Goal: Task Accomplishment & Management: Manage account settings

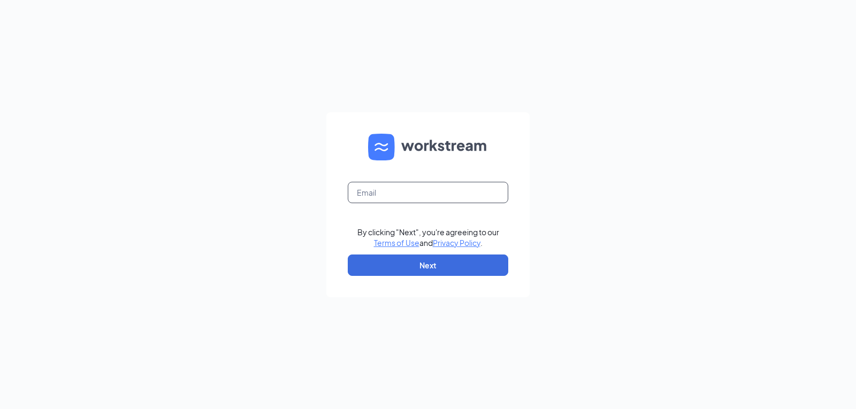
click at [388, 200] on input "text" at bounding box center [428, 192] width 161 height 21
type input "[PERSON_NAME][EMAIL_ADDRESS][PERSON_NAME][DOMAIN_NAME]"
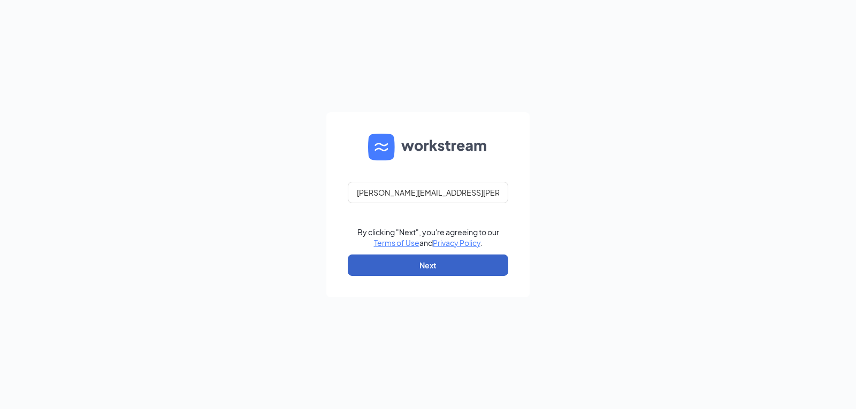
click at [454, 271] on button "Next" at bounding box center [428, 265] width 161 height 21
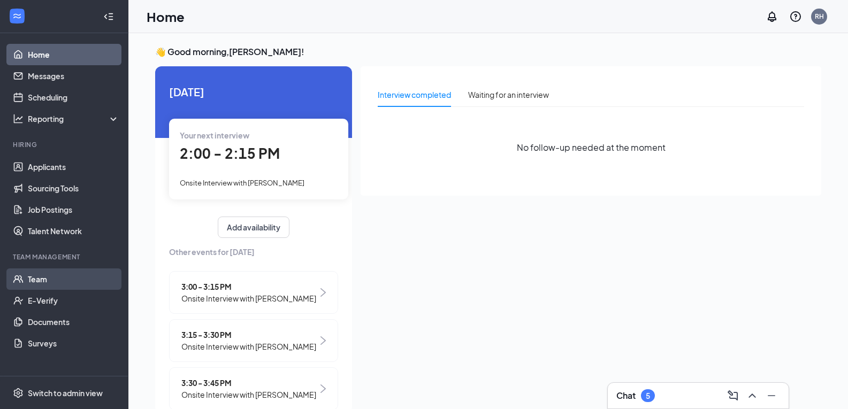
click at [35, 283] on link "Team" at bounding box center [74, 279] width 92 height 21
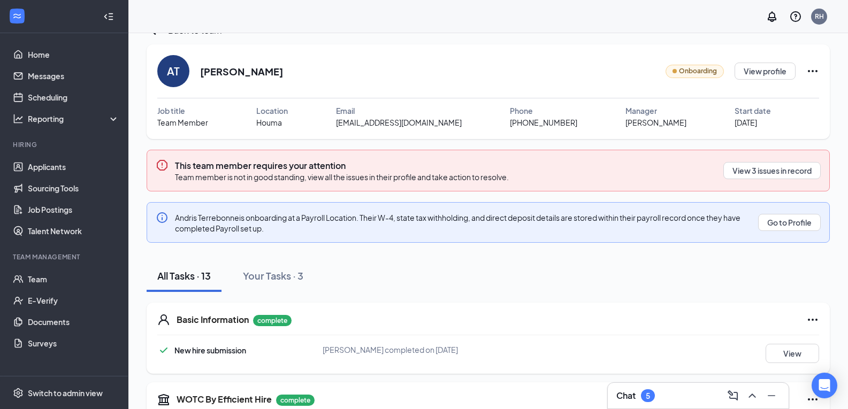
scroll to position [13, 0]
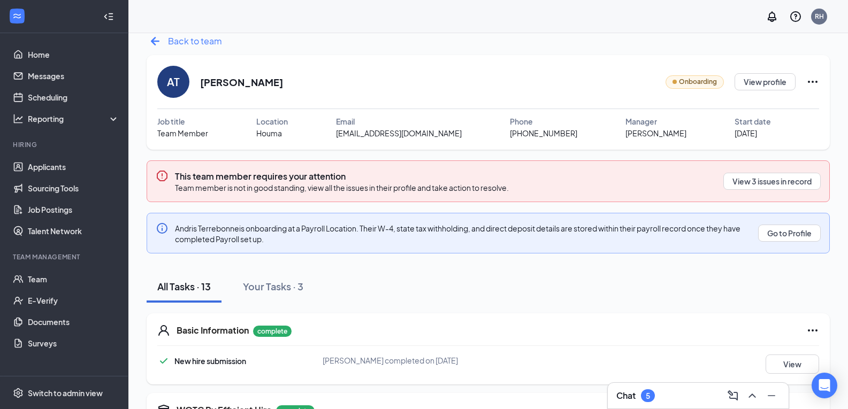
click at [162, 37] on icon "ArrowLeftNew" at bounding box center [155, 41] width 17 height 17
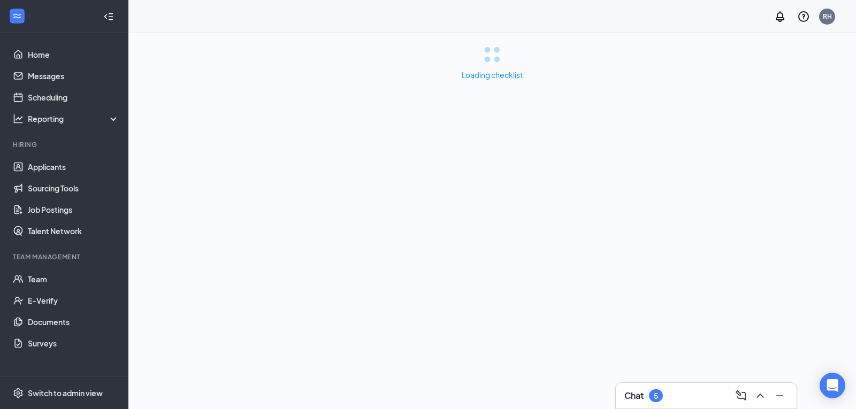
drag, startPoint x: 856, startPoint y: 40, endPoint x: 854, endPoint y: 93, distance: 53.0
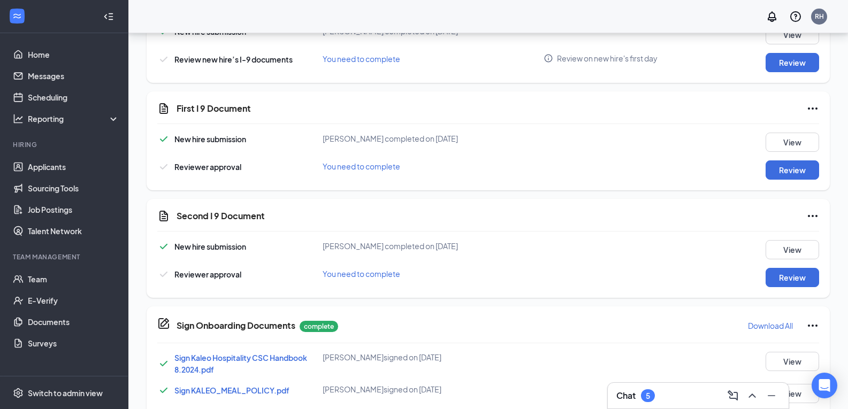
scroll to position [534, 0]
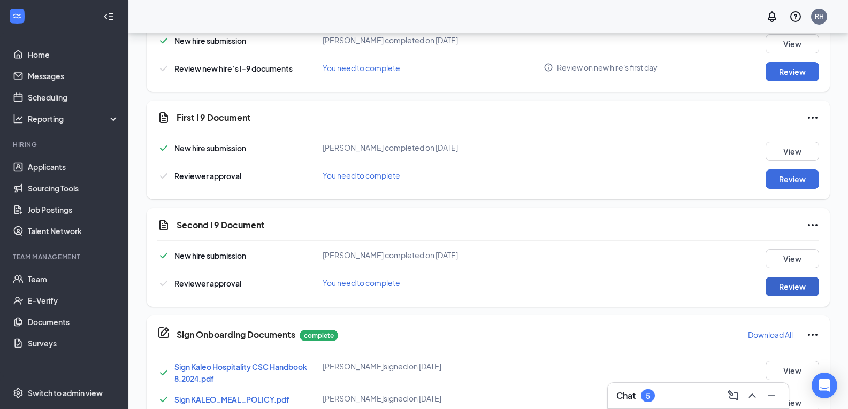
click at [797, 287] on button "Review" at bounding box center [793, 286] width 54 height 19
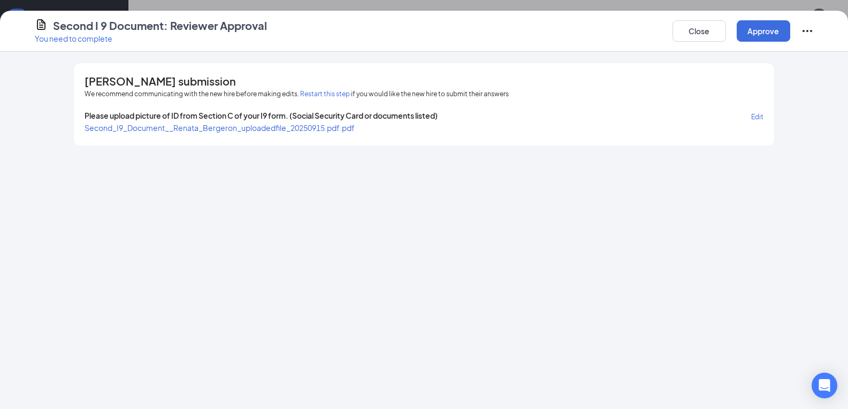
click at [306, 134] on div "Renata Bergeron's submission We recommend communicating with the new hire befor…" at bounding box center [424, 104] width 700 height 83
click at [295, 131] on span "Second_I9_Document__Renata_Bergeron_uploadedfile_20250915.pdf.pdf" at bounding box center [220, 128] width 270 height 10
click at [780, 28] on button "Approve" at bounding box center [764, 30] width 54 height 21
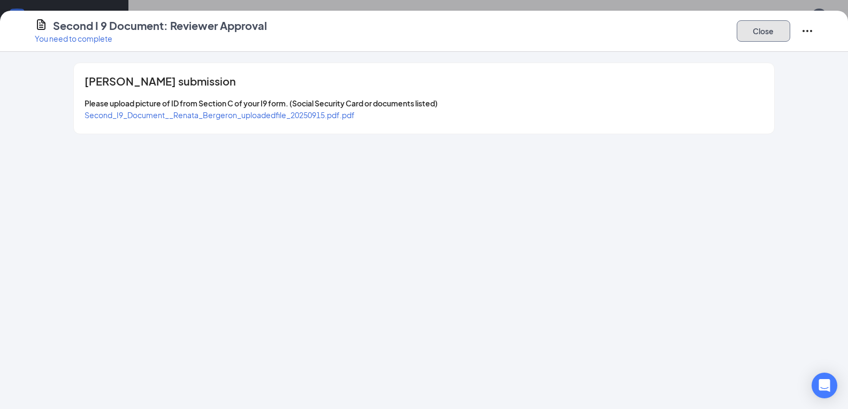
click at [767, 24] on button "Close" at bounding box center [764, 30] width 54 height 21
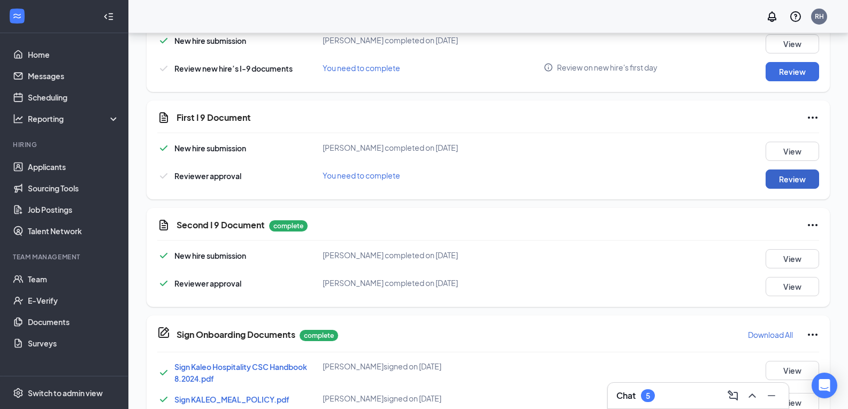
click at [790, 174] on button "Review" at bounding box center [793, 179] width 54 height 19
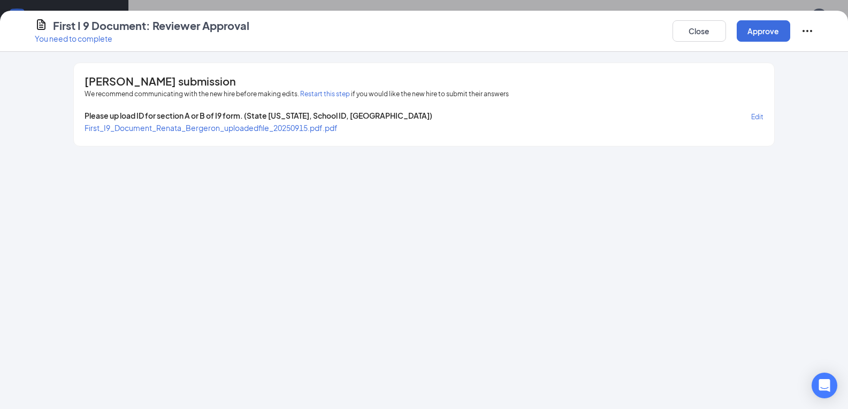
click at [276, 131] on span "First_I9_Document_Renata_Bergeron_uploadedfile_20250915.pdf.pdf" at bounding box center [211, 128] width 253 height 10
click at [777, 33] on button "Approve" at bounding box center [764, 30] width 54 height 21
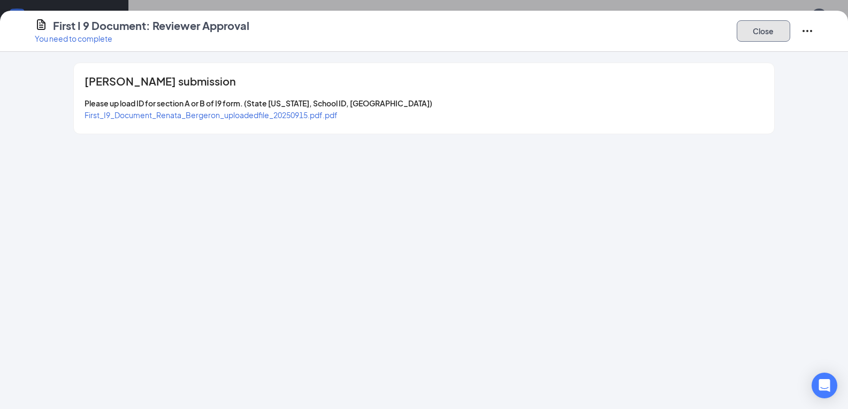
click at [756, 34] on button "Close" at bounding box center [764, 30] width 54 height 21
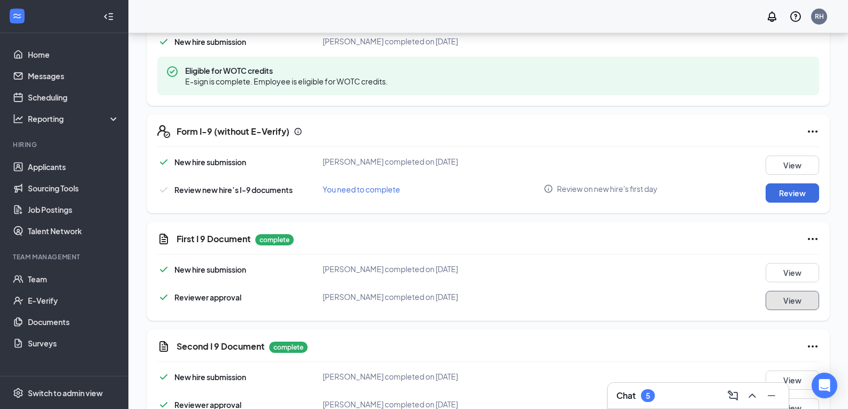
scroll to position [380, 0]
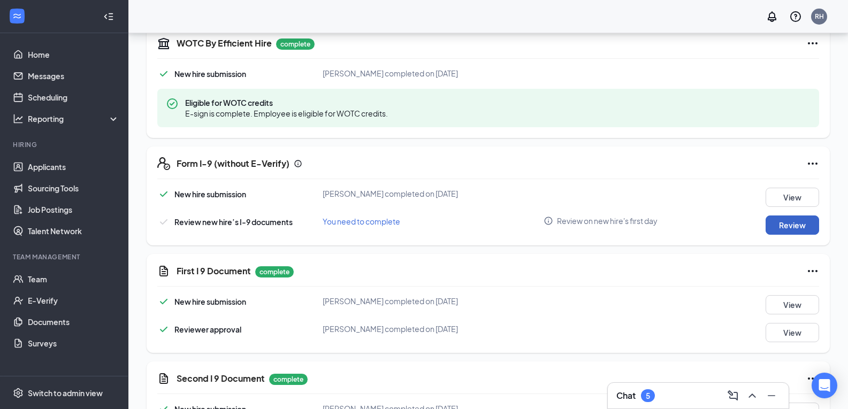
click at [797, 223] on button "Review" at bounding box center [793, 225] width 54 height 19
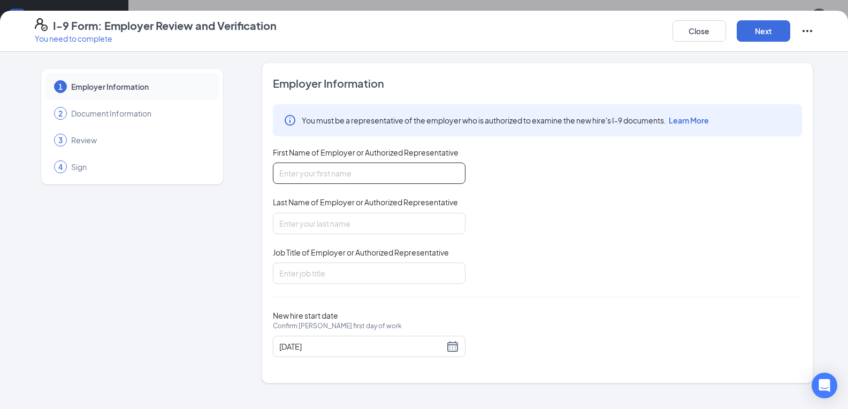
click at [393, 181] on input "First Name of Employer or Authorized Representative" at bounding box center [369, 173] width 193 height 21
type input "Rachel"
click at [349, 227] on input "Last Name of Employer or Authorized Representative" at bounding box center [369, 223] width 193 height 21
type input "Hebert"
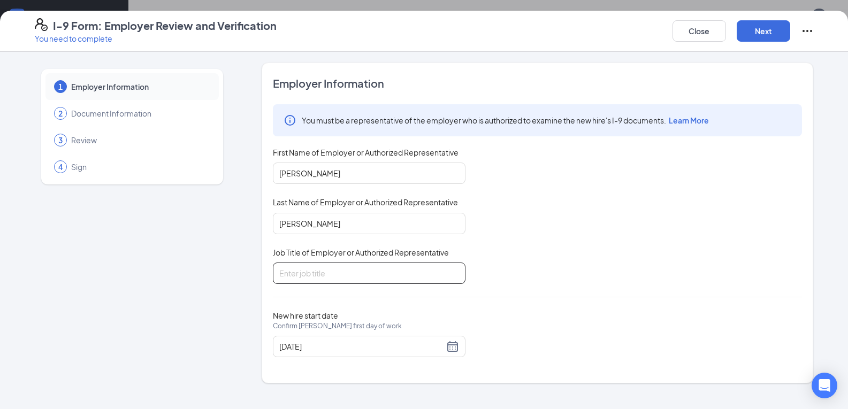
click at [324, 272] on input "Job Title of Employer or Authorized Representative" at bounding box center [369, 273] width 193 height 21
type input "General Manager"
click at [763, 41] on button "Next" at bounding box center [764, 30] width 54 height 21
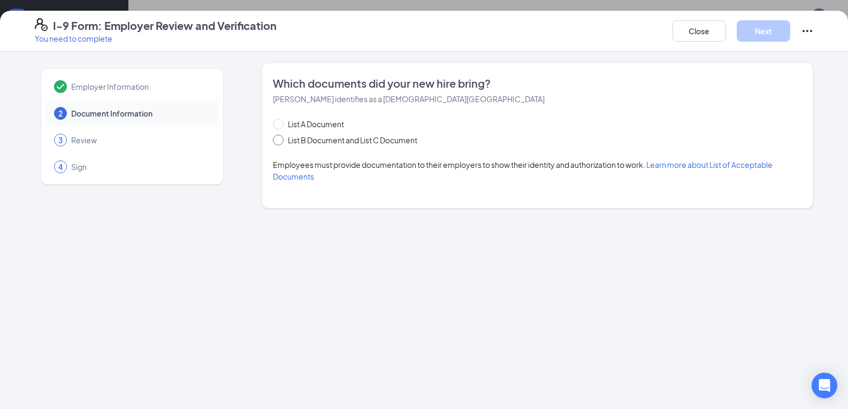
click at [283, 138] on span at bounding box center [278, 140] width 11 height 11
click at [280, 138] on input "List B Document and List C Document" at bounding box center [276, 138] width 7 height 7
radio input "true"
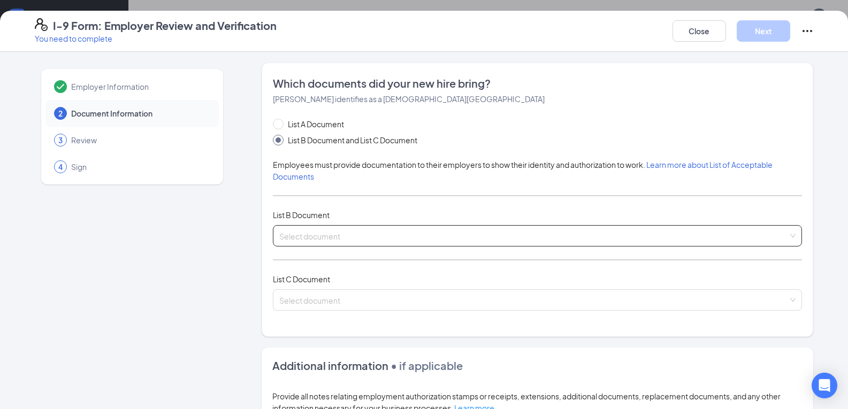
click at [319, 236] on input "search" at bounding box center [533, 234] width 509 height 16
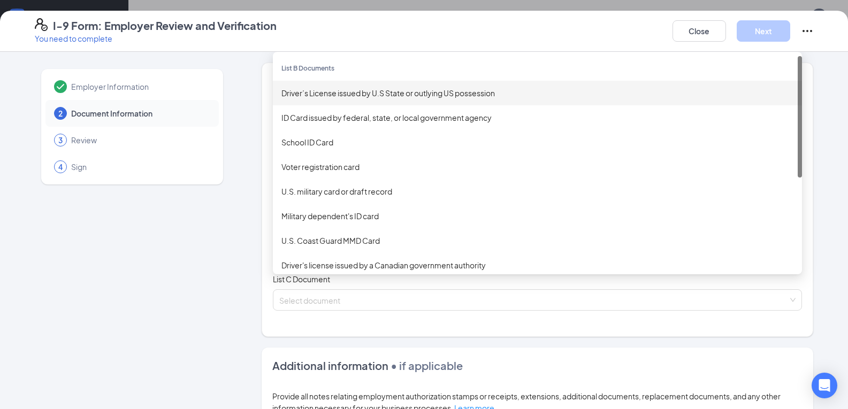
click at [344, 97] on div "Driver’s License issued by U.S State or outlying US possession" at bounding box center [537, 93] width 512 height 12
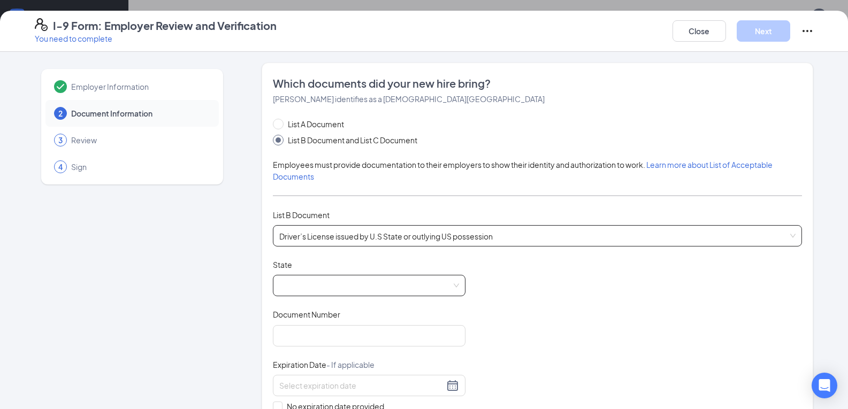
click at [300, 283] on span at bounding box center [369, 286] width 180 height 20
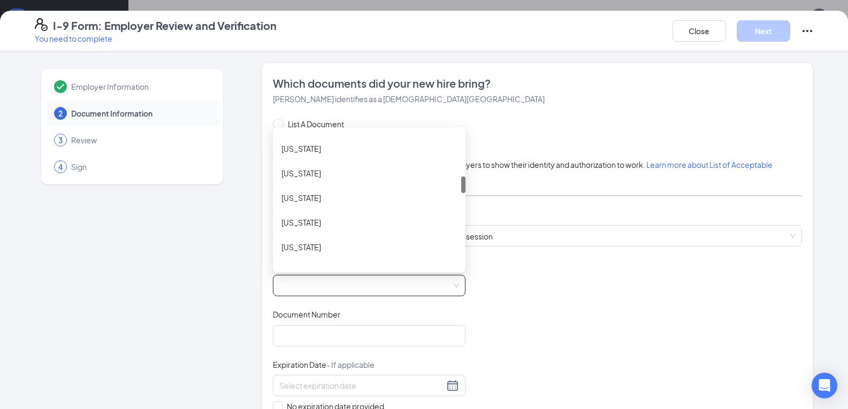
scroll to position [393, 0]
drag, startPoint x: 460, startPoint y: 139, endPoint x: 463, endPoint y: 187, distance: 47.7
click at [463, 187] on div "List A Document List B Document and List C Document Employees must provide docu…" at bounding box center [537, 329] width 529 height 422
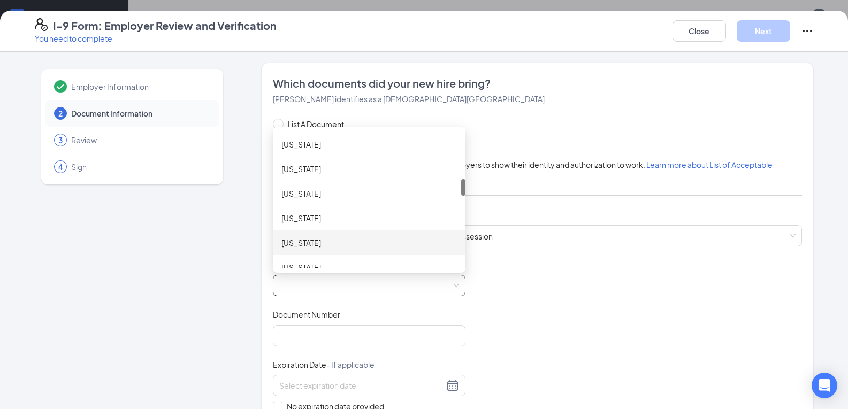
click at [294, 243] on div "Louisiana" at bounding box center [369, 243] width 176 height 12
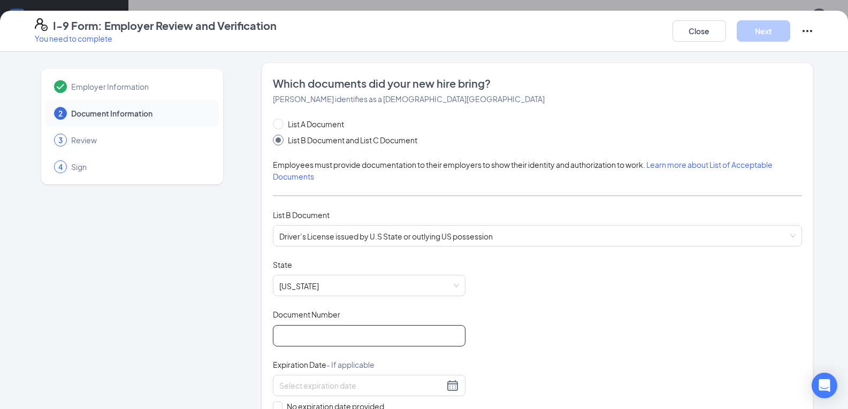
click at [305, 333] on input "Document Number" at bounding box center [369, 335] width 193 height 21
type input "009387623"
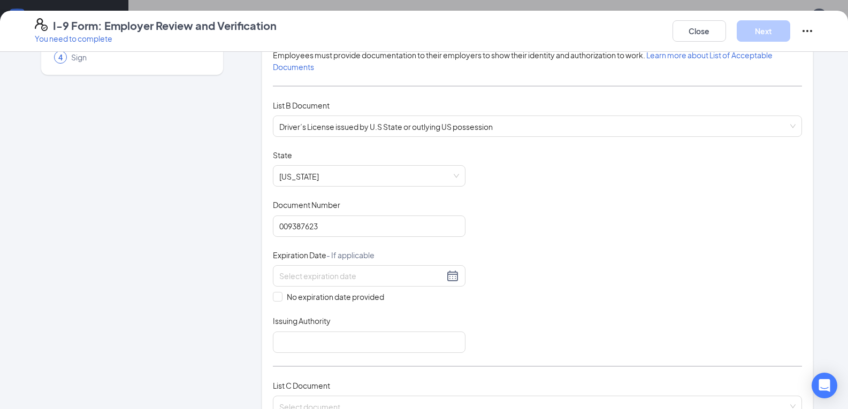
scroll to position [109, 0]
click at [352, 275] on input at bounding box center [361, 277] width 165 height 12
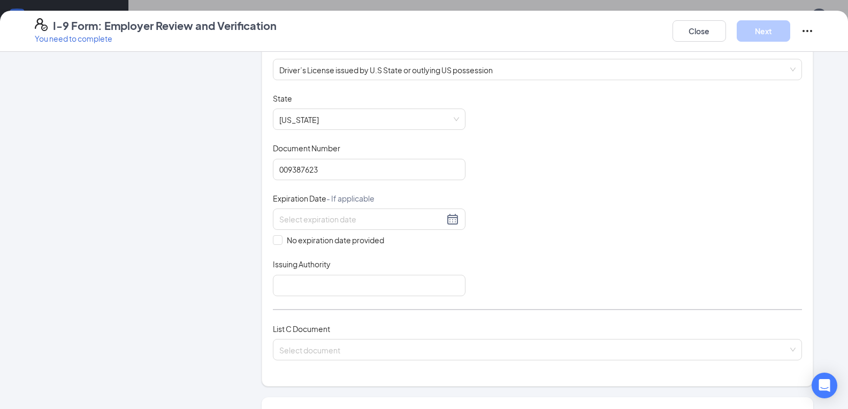
scroll to position [171, 0]
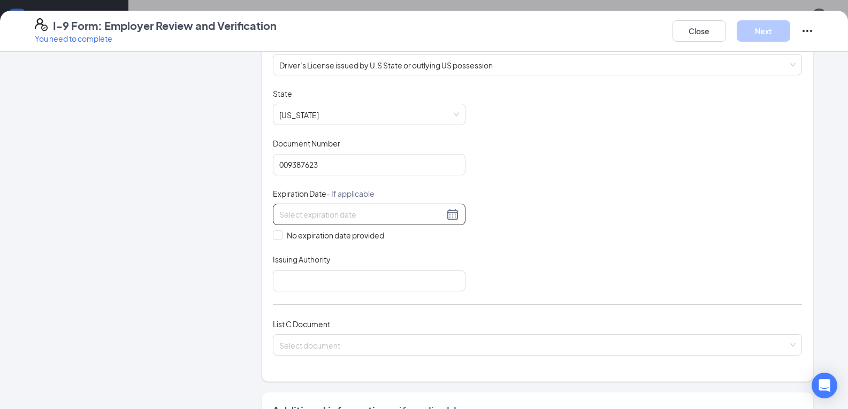
click at [402, 215] on input at bounding box center [361, 215] width 165 height 12
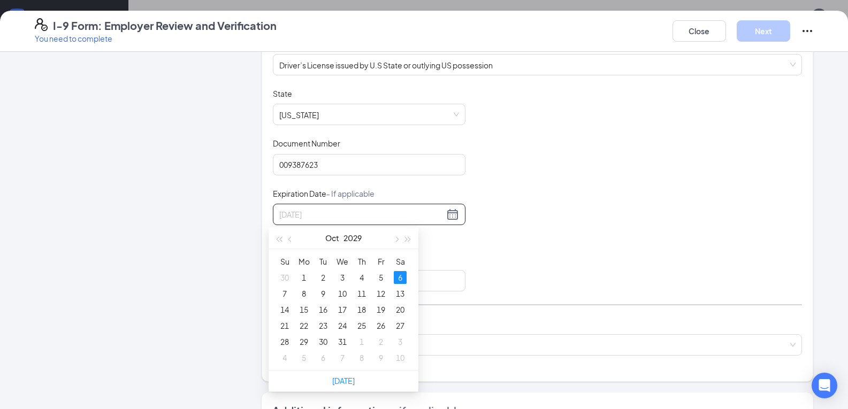
click at [402, 279] on div "6" at bounding box center [400, 277] width 13 height 13
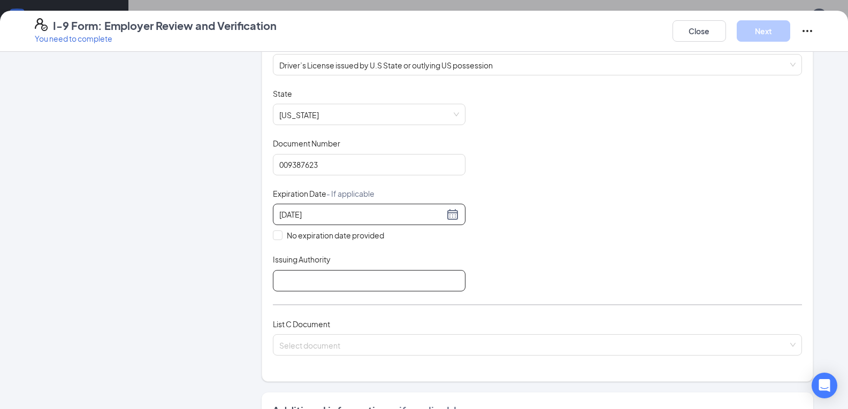
type input "10/06/2029"
click at [351, 278] on input "Issuing Authority" at bounding box center [369, 280] width 193 height 21
type input "Louisiana"
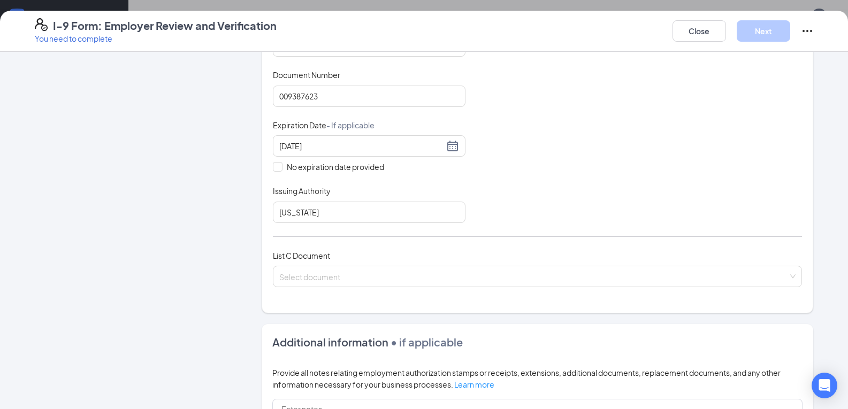
scroll to position [279, 0]
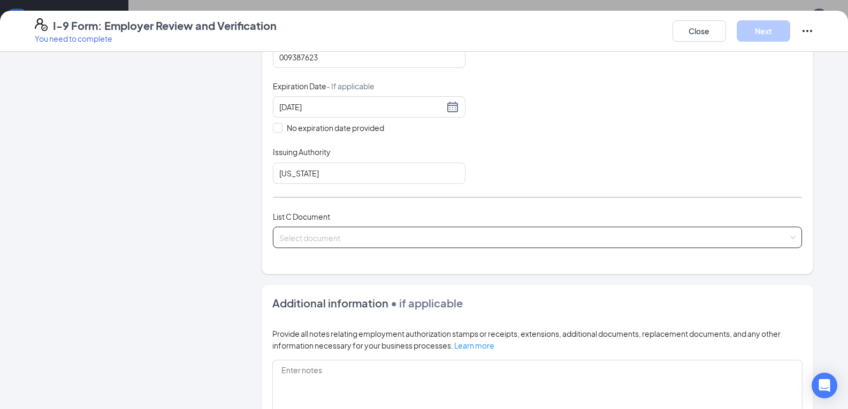
click at [342, 235] on input "search" at bounding box center [533, 235] width 509 height 16
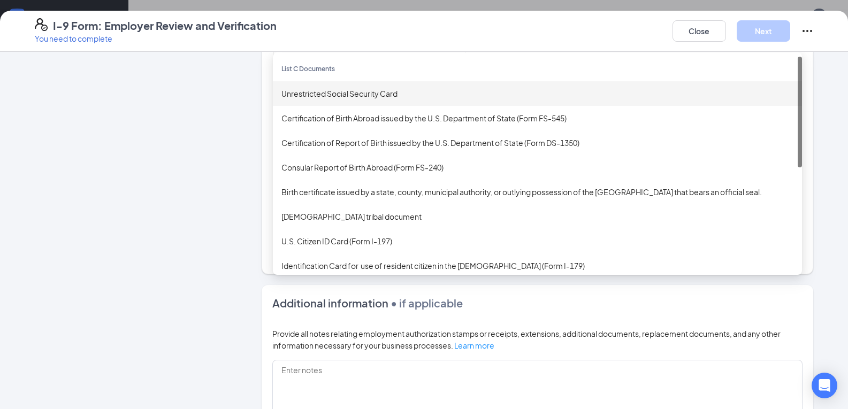
click at [354, 100] on div "Unrestricted Social Security Card" at bounding box center [537, 93] width 529 height 25
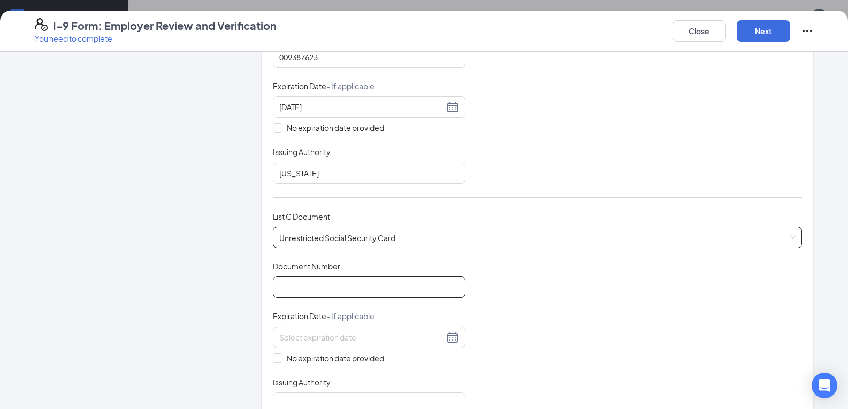
click at [279, 295] on input "Document Number" at bounding box center [369, 287] width 193 height 21
type input "437774183"
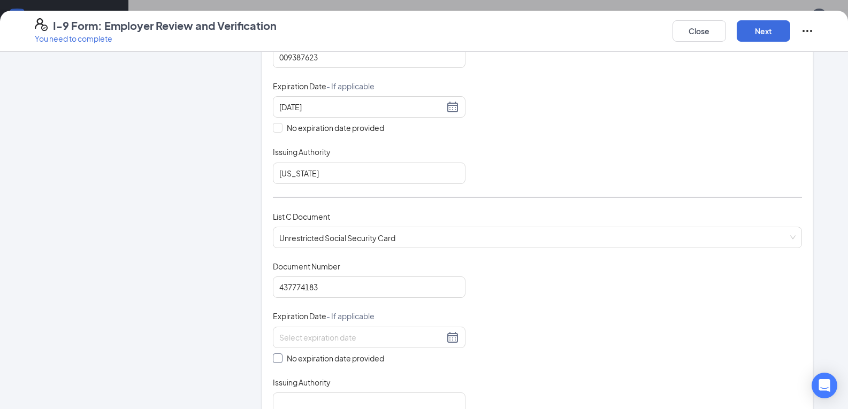
click at [283, 362] on span "No expiration date provided" at bounding box center [336, 359] width 106 height 12
click at [280, 361] on input "No expiration date provided" at bounding box center [276, 357] width 7 height 7
checkbox input "true"
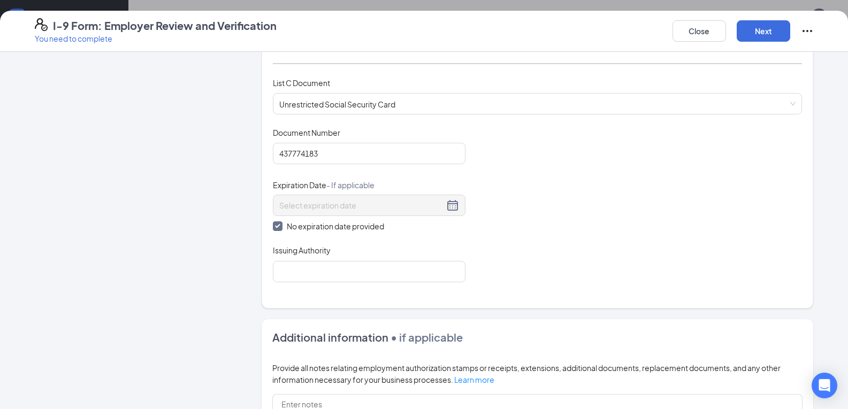
scroll to position [446, 0]
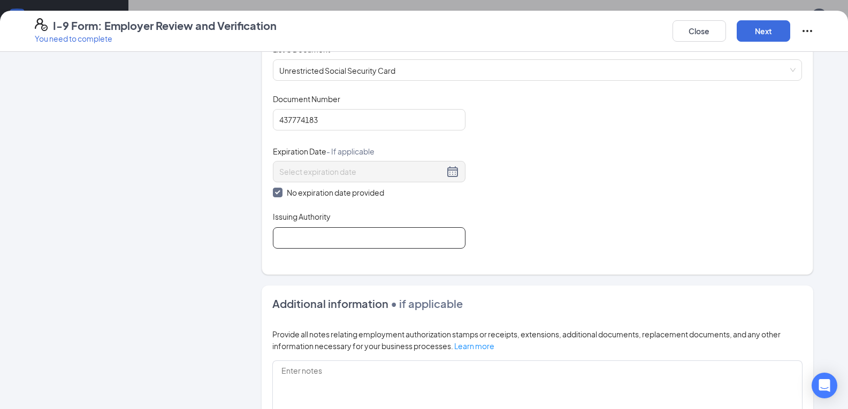
click at [303, 238] on input "Issuing Authority" at bounding box center [369, 237] width 193 height 21
type input "USA"
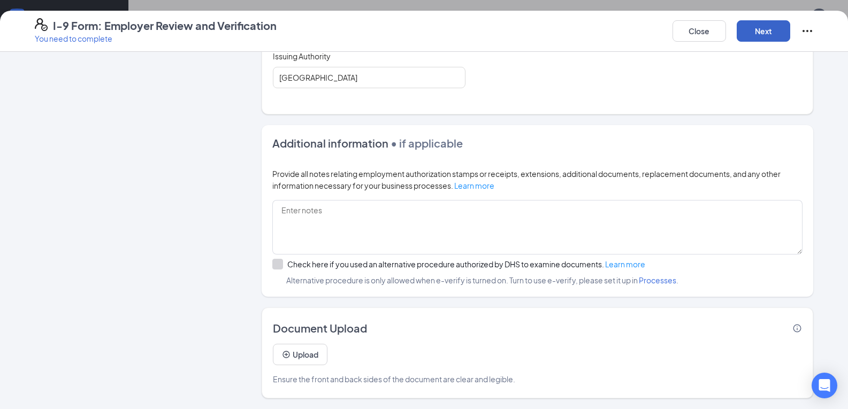
click at [756, 32] on button "Next" at bounding box center [764, 30] width 54 height 21
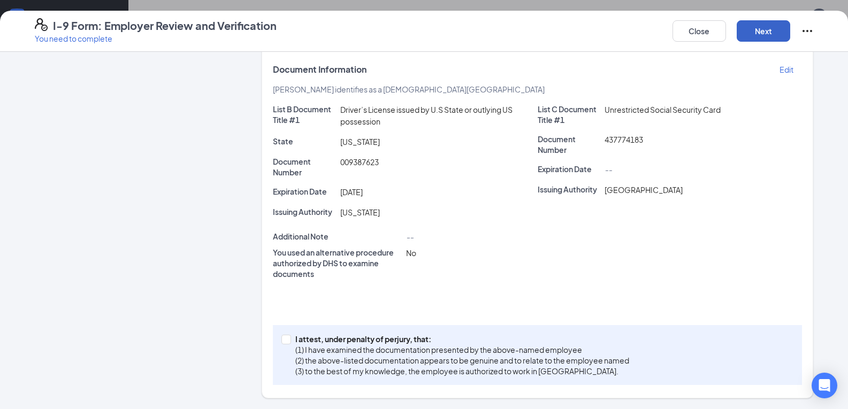
scroll to position [170, 0]
click at [281, 341] on input "I attest, under penalty of perjury, that: (1) I have examined the documentation…" at bounding box center [284, 338] width 7 height 7
checkbox input "true"
click at [766, 28] on button "Next" at bounding box center [764, 30] width 54 height 21
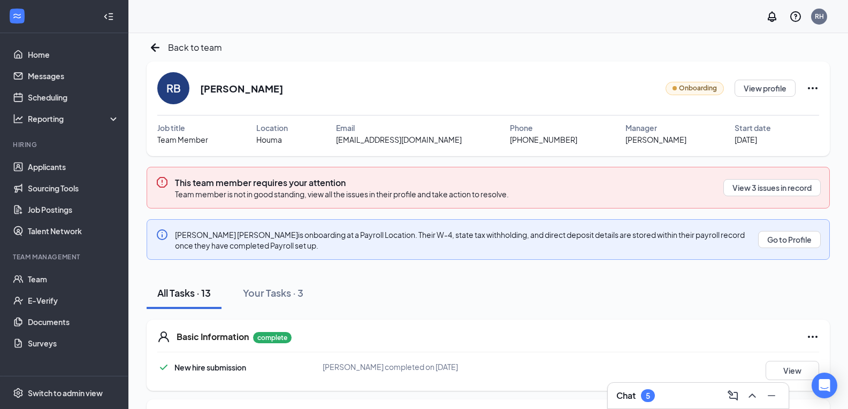
scroll to position [0, 0]
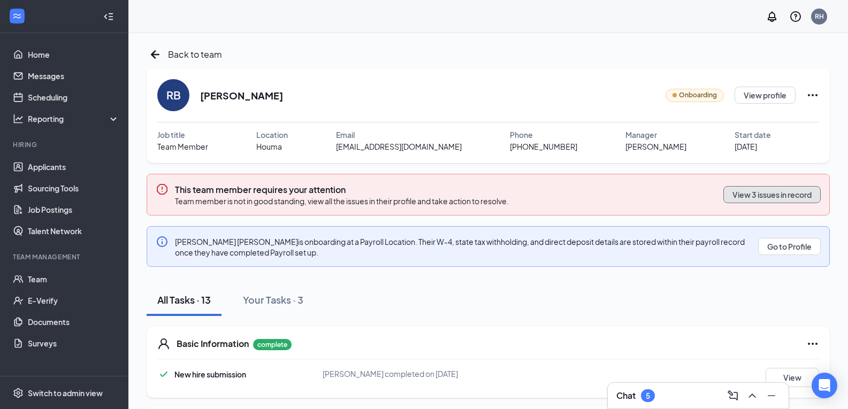
click at [758, 197] on button "View 3 issues in record" at bounding box center [771, 194] width 97 height 17
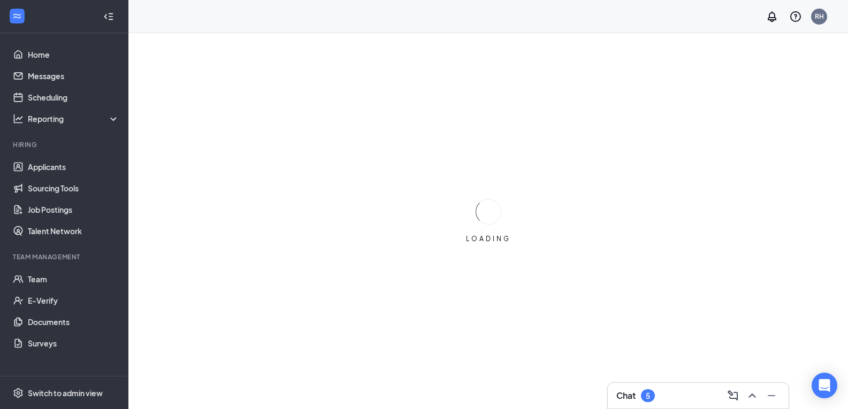
drag, startPoint x: 854, startPoint y: 163, endPoint x: 839, endPoint y: 254, distance: 92.1
click at [839, 254] on html "Home Messages Scheduling Reporting Hiring Applicants Sourcing Tools Job Posting…" at bounding box center [424, 204] width 848 height 409
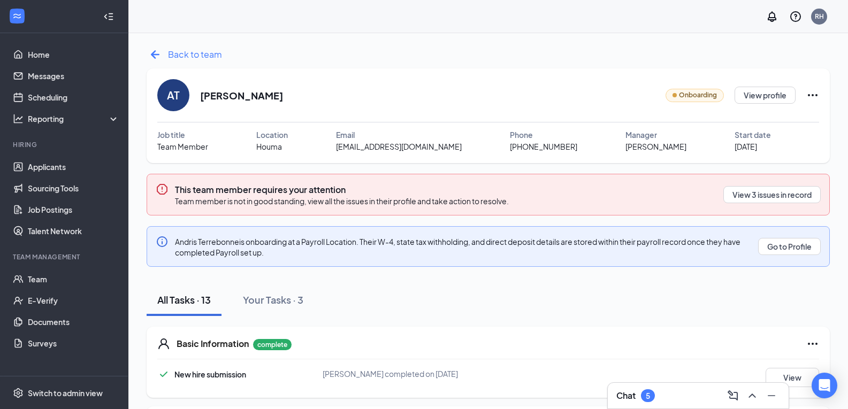
click at [153, 59] on icon "ArrowLeftNew" at bounding box center [155, 54] width 17 height 17
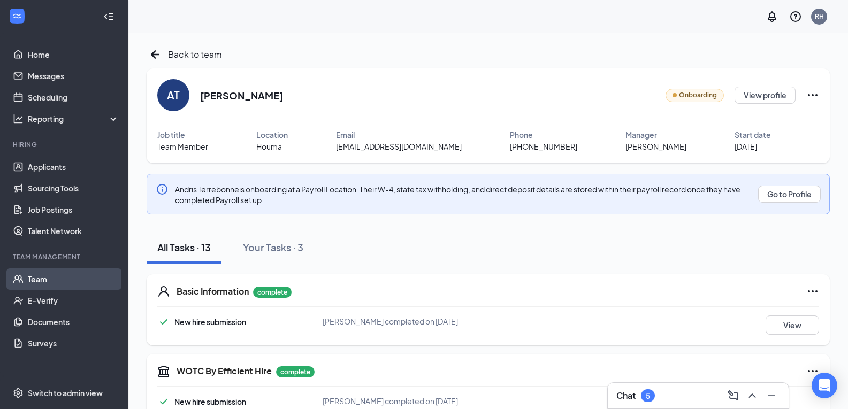
click at [43, 285] on link "Team" at bounding box center [74, 279] width 92 height 21
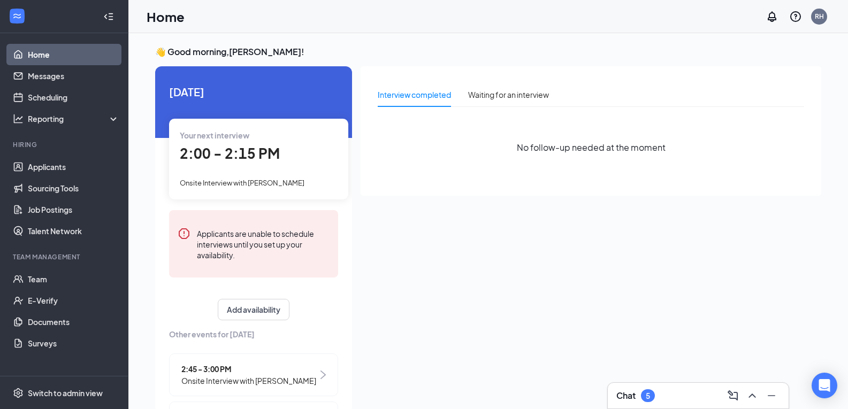
click at [235, 192] on div "Your next interview 2:00 - 2:15 PM Onsite Interview with [PERSON_NAME]" at bounding box center [258, 159] width 179 height 80
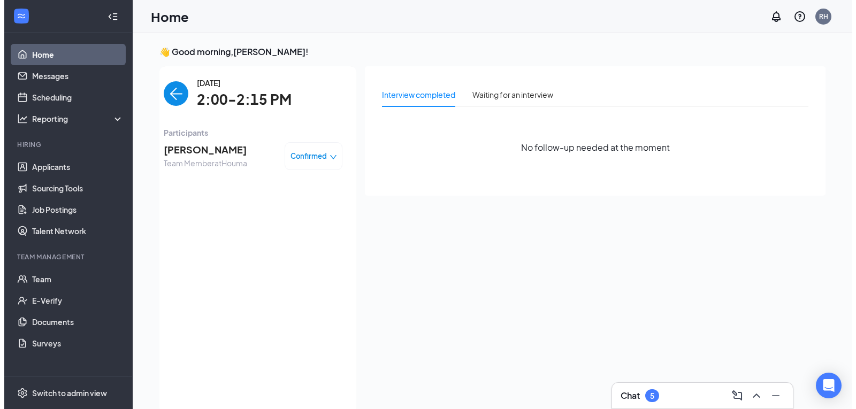
scroll to position [4, 0]
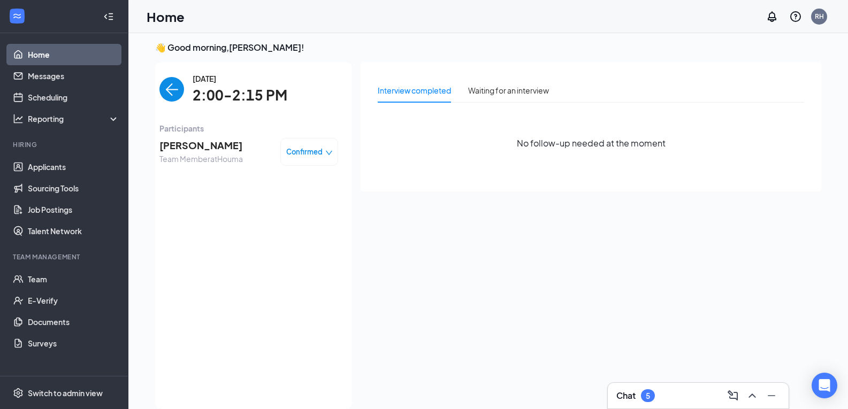
click at [142, 192] on div "Your next interview 2:00 - 2:15 PM Onsite Interview with [PERSON_NAME]" at bounding box center [52, 155] width 179 height 80
click at [177, 146] on span "[PERSON_NAME]" at bounding box center [200, 145] width 83 height 15
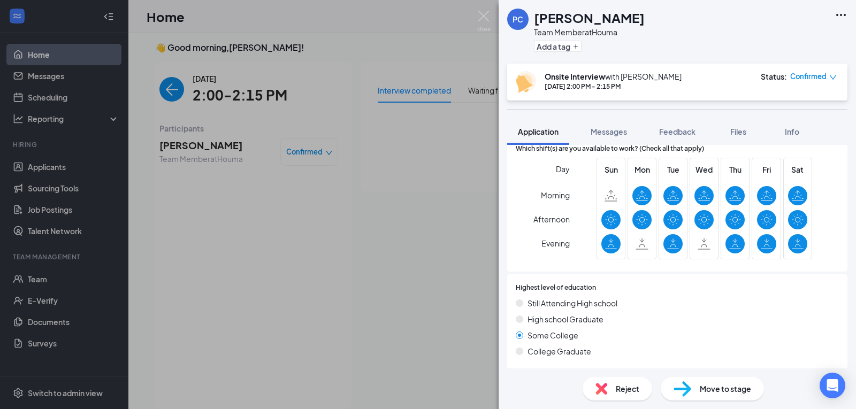
scroll to position [611, 0]
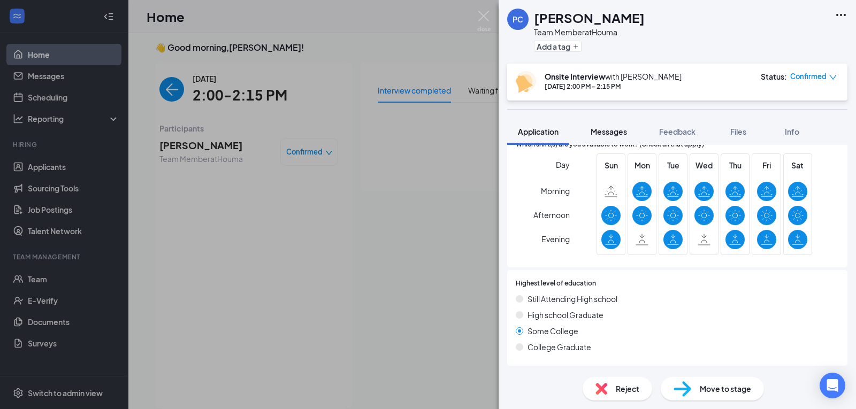
click at [616, 133] on span "Messages" at bounding box center [609, 132] width 36 height 10
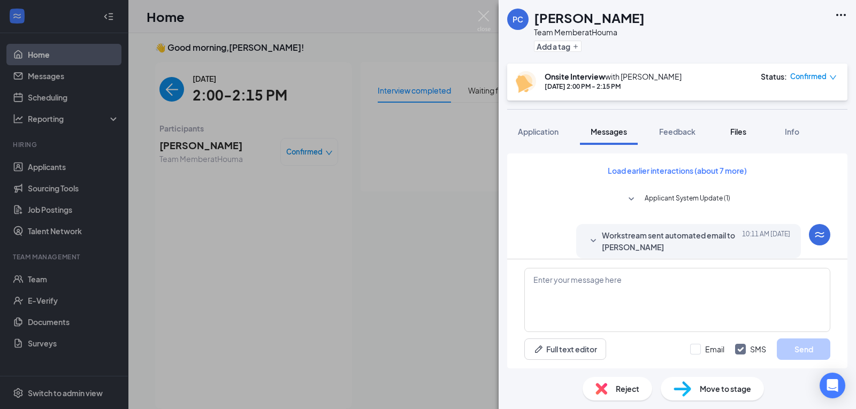
click at [742, 129] on span "Files" at bounding box center [738, 132] width 16 height 10
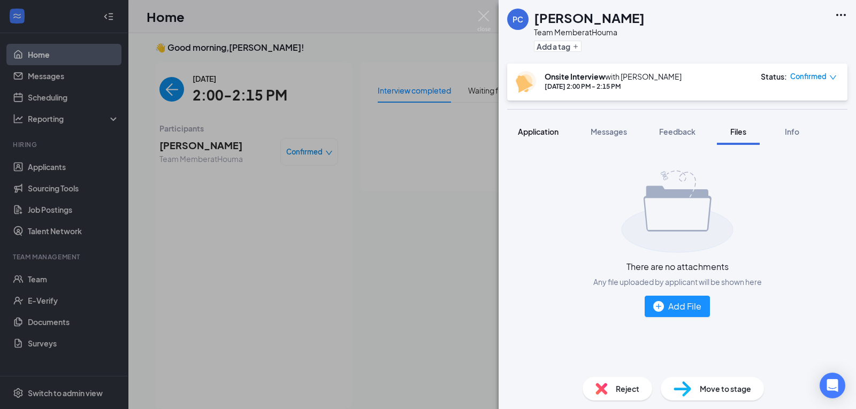
click at [544, 129] on span "Application" at bounding box center [538, 132] width 41 height 10
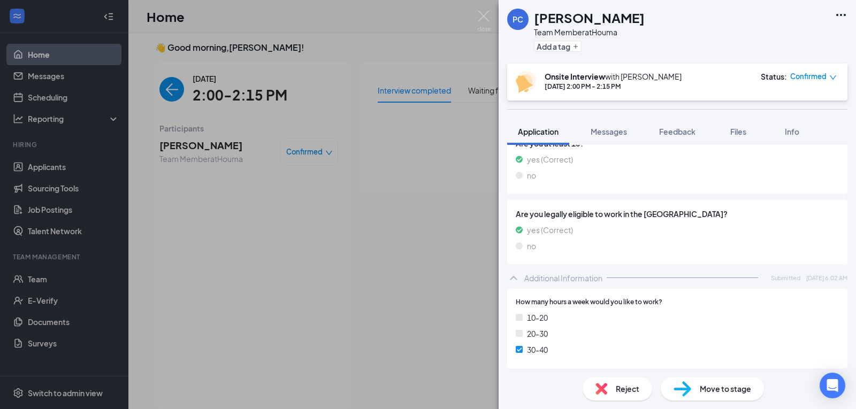
scroll to position [611, 0]
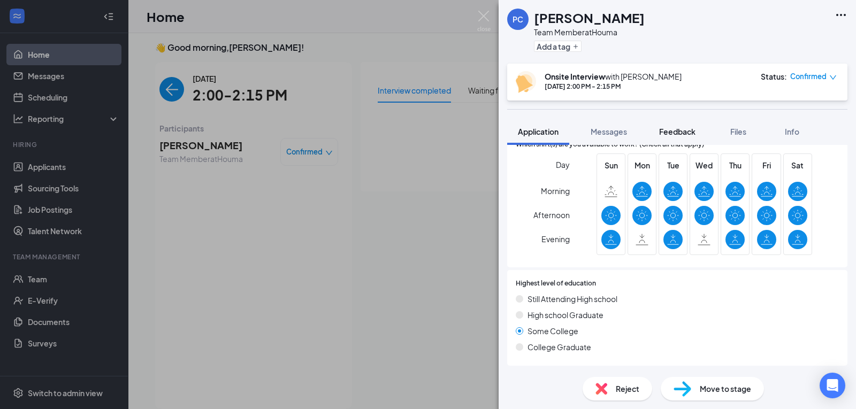
click at [683, 135] on span "Feedback" at bounding box center [677, 132] width 36 height 10
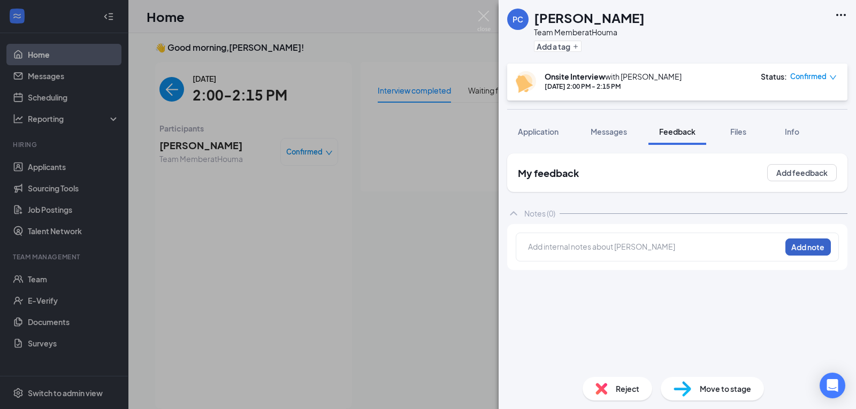
click at [808, 242] on button "Add note" at bounding box center [808, 247] width 45 height 17
click at [623, 239] on div "Add internal notes about [PERSON_NAME] Add note" at bounding box center [677, 247] width 323 height 29
click at [609, 256] on div "Add internal notes about [PERSON_NAME] Add note" at bounding box center [677, 247] width 323 height 29
click at [601, 253] on div at bounding box center [655, 248] width 252 height 14
click at [583, 262] on div at bounding box center [573, 257] width 91 height 11
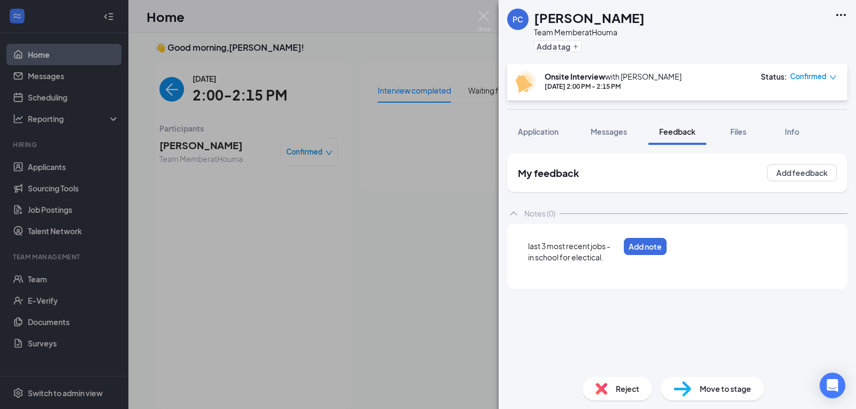
click at [619, 249] on div "last 3 most recent jobs -" at bounding box center [573, 246] width 91 height 11
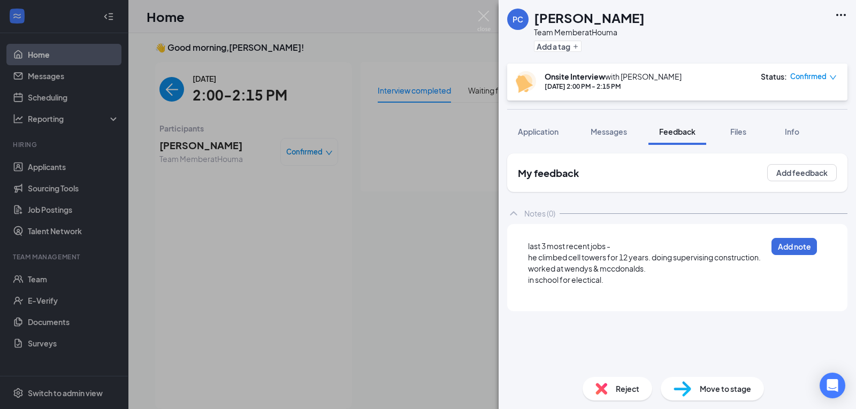
click at [627, 285] on div "in school for electical." at bounding box center [647, 280] width 239 height 11
click at [613, 284] on div "in school for electical." at bounding box center [647, 280] width 239 height 11
click at [561, 288] on div "hours:" at bounding box center [647, 291] width 239 height 11
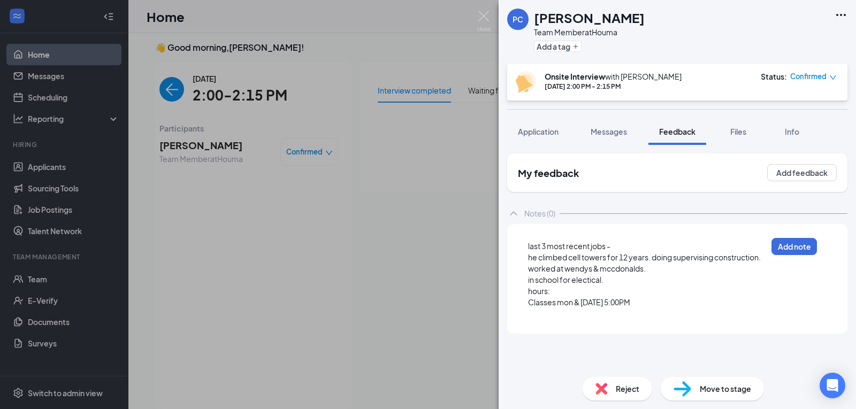
click at [572, 306] on span "Classes mon & [DATE] 5:00PM" at bounding box center [579, 303] width 102 height 10
click at [555, 294] on div "hours:" at bounding box center [647, 291] width 239 height 11
click at [658, 287] on div "hours: Any" at bounding box center [647, 291] width 239 height 11
click at [626, 285] on div "in school for electical." at bounding box center [647, 280] width 239 height 11
click at [689, 308] on div "Classes [DATE] & [DATE] 5:00PM" at bounding box center [647, 302] width 239 height 11
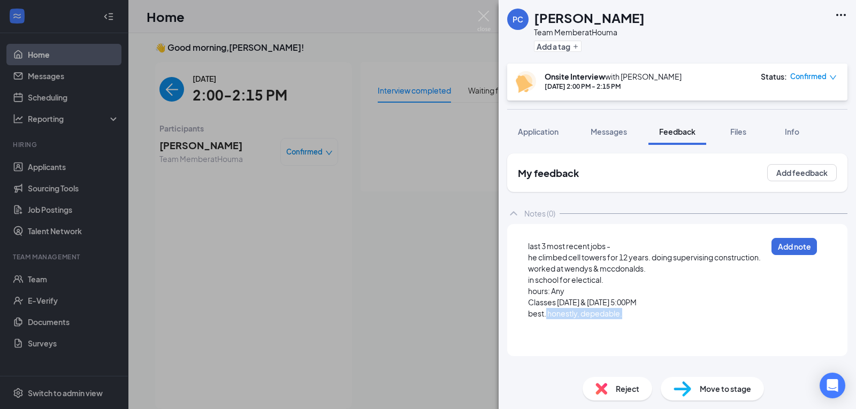
drag, startPoint x: 547, startPoint y: 318, endPoint x: 514, endPoint y: 320, distance: 33.2
click at [514, 320] on div "last 3 most recent jobs - he climbed cell towers for 12 years. doing supervisin…" at bounding box center [677, 290] width 340 height 132
click at [579, 327] on div at bounding box center [647, 324] width 239 height 11
click at [547, 317] on span "best. honestly, depedable." at bounding box center [575, 314] width 94 height 10
click at [620, 316] on span "Pro. honestly, depedable." at bounding box center [574, 314] width 92 height 10
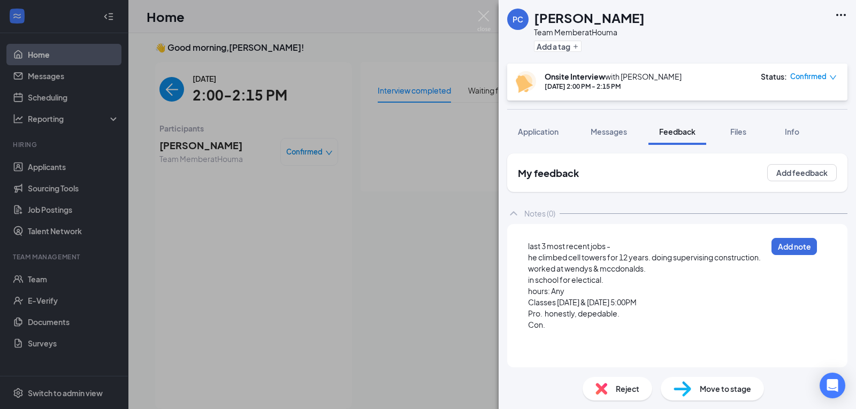
click at [532, 262] on span "he climbed cell towers for 12 years. doing supervising construction." at bounding box center [644, 258] width 233 height 10
click at [561, 332] on div at bounding box center [648, 336] width 240 height 11
click at [582, 286] on div "in school for electical." at bounding box center [648, 280] width 240 height 11
click at [571, 289] on div "hours: Any" at bounding box center [648, 291] width 240 height 11
click at [646, 331] on div "Con." at bounding box center [648, 324] width 240 height 11
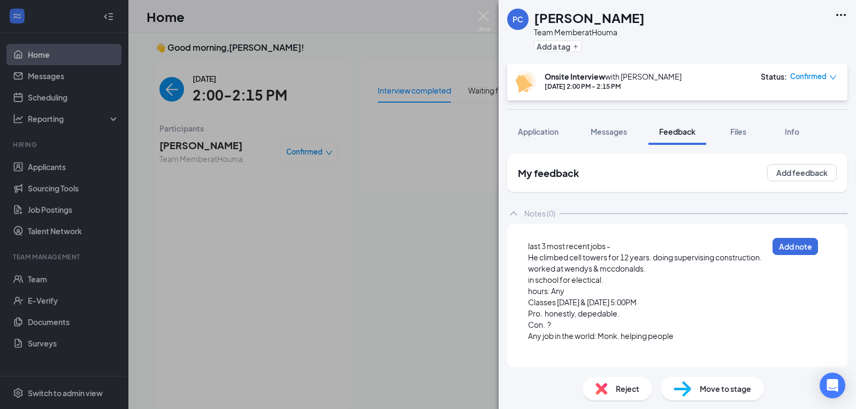
click at [586, 353] on div at bounding box center [648, 347] width 240 height 11
click at [768, 256] on div "He climbed cell towers for 12 years. doing supervising construction." at bounding box center [648, 257] width 240 height 11
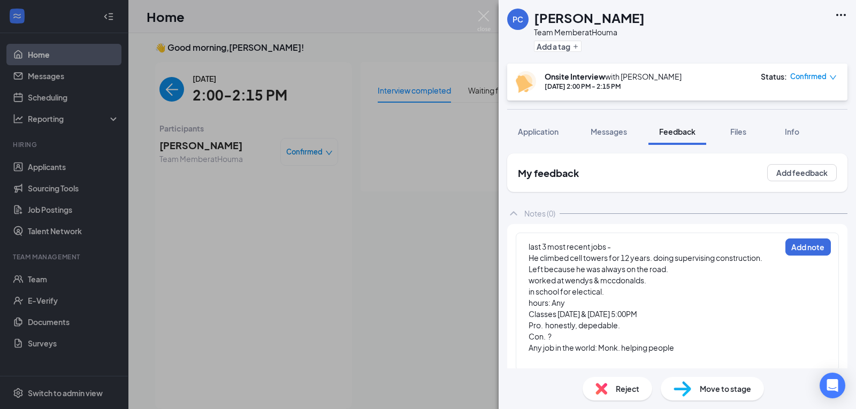
drag, startPoint x: 847, startPoint y: 231, endPoint x: 833, endPoint y: 295, distance: 66.2
click at [833, 295] on div "My feedback Add feedback Notes (0) last 3 most recent jobs - He climbed cell to…" at bounding box center [677, 257] width 357 height 224
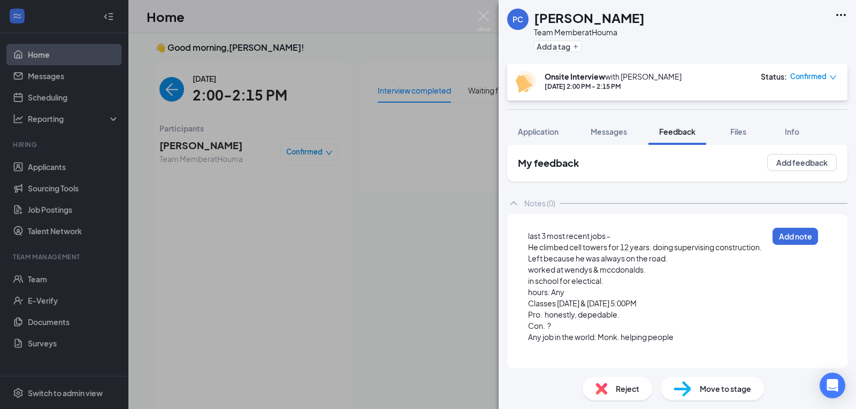
click at [680, 277] on div "in school for electical." at bounding box center [648, 281] width 240 height 11
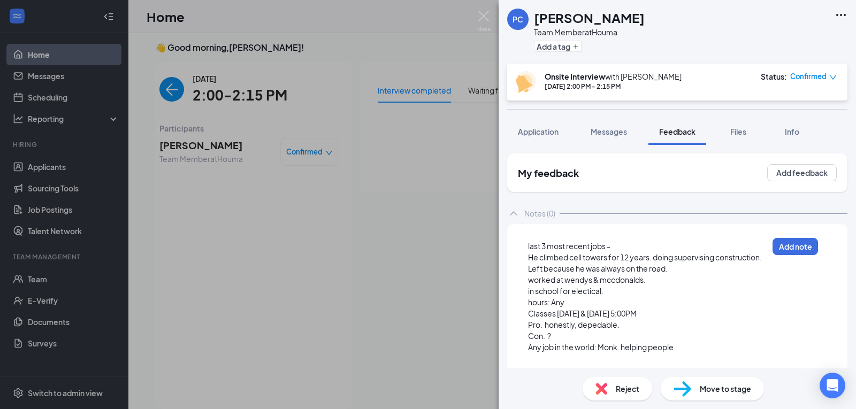
scroll to position [0, 0]
click at [692, 362] on div at bounding box center [648, 358] width 240 height 11
click at [701, 355] on div "last 3 most recent jobs - He climbed cell towers for 12 years. doing supervisin…" at bounding box center [677, 296] width 323 height 127
click at [716, 340] on div "Con. ?" at bounding box center [648, 336] width 240 height 11
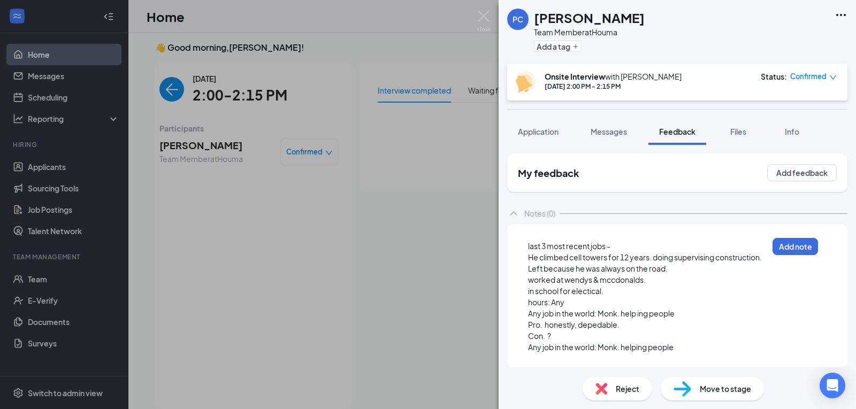
click at [705, 353] on div "Any job in the world: Monk. helping people" at bounding box center [648, 347] width 240 height 11
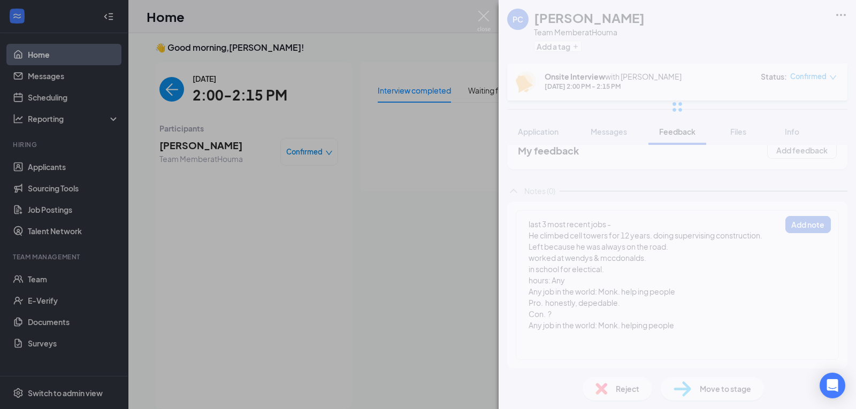
scroll to position [22, 0]
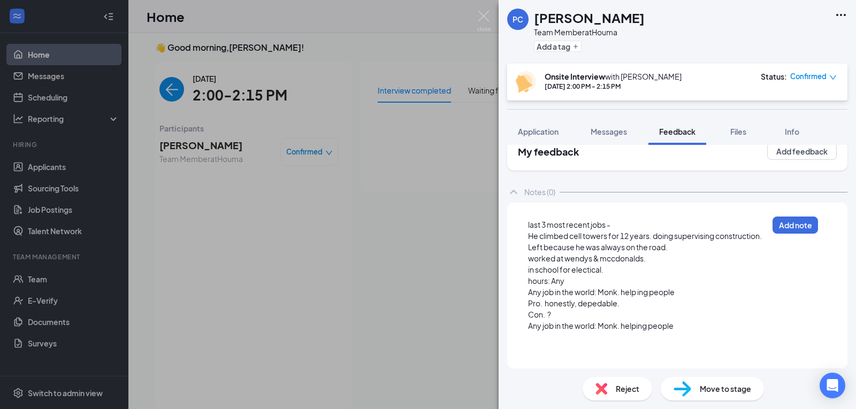
click at [691, 332] on div at bounding box center [648, 337] width 240 height 11
click at [553, 128] on span "Application" at bounding box center [538, 132] width 41 height 10
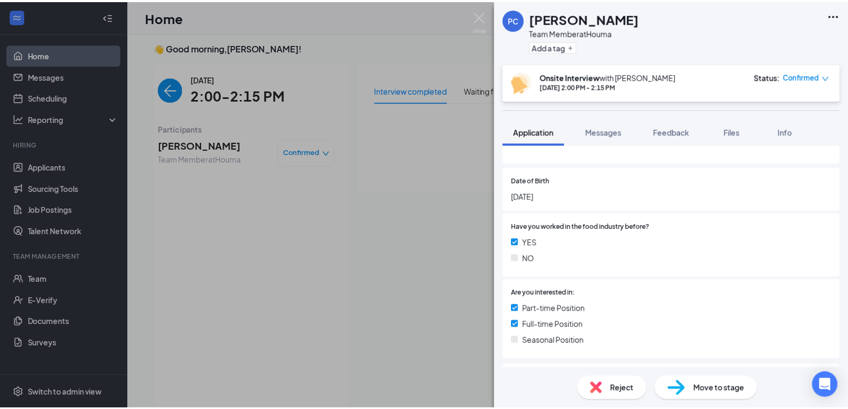
scroll to position [133, 0]
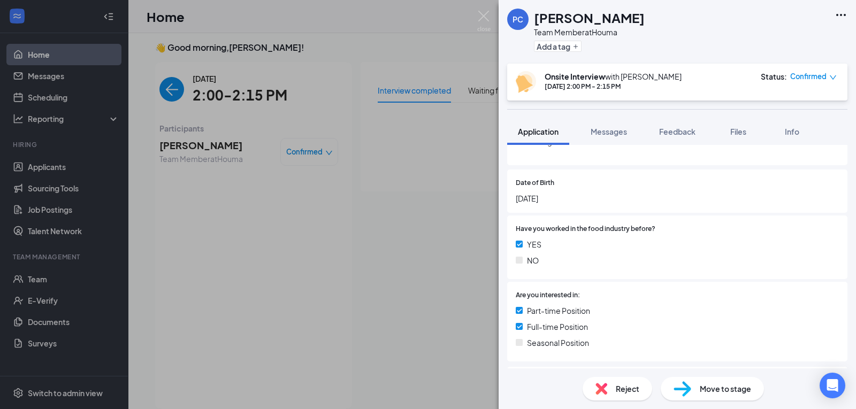
click at [476, 10] on div "PC [PERSON_NAME] Team Member at Houma Add a tag Onsite Interview with [PERSON_N…" at bounding box center [428, 204] width 856 height 409
click at [484, 18] on img at bounding box center [483, 21] width 13 height 21
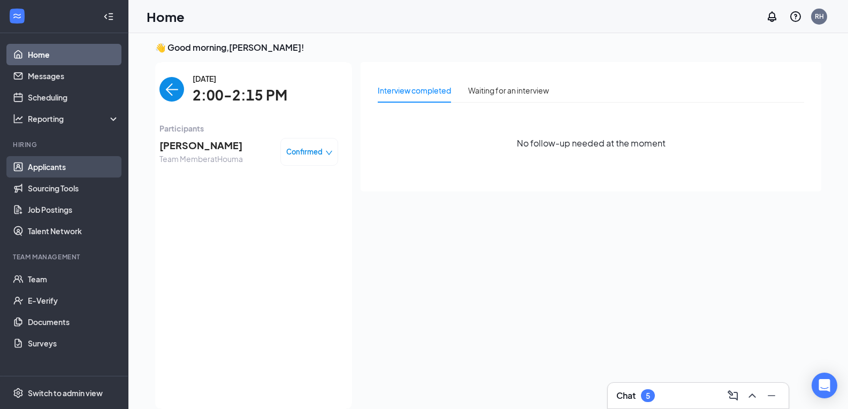
click at [55, 170] on link "Applicants" at bounding box center [74, 166] width 92 height 21
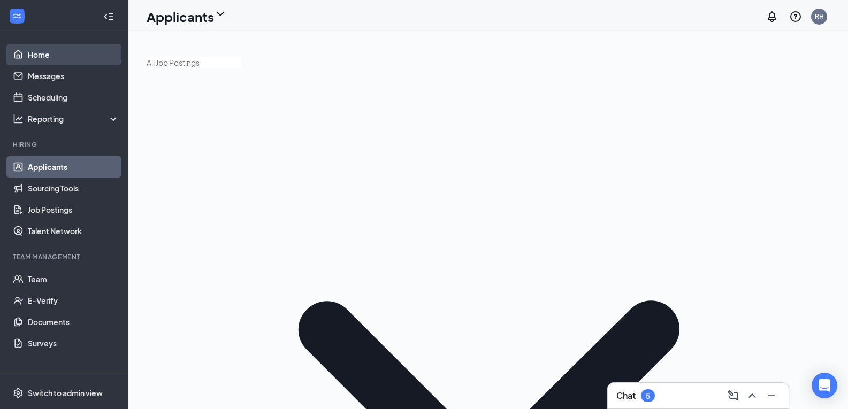
click at [39, 56] on link "Home" at bounding box center [74, 54] width 92 height 21
